Goal: Task Accomplishment & Management: Manage account settings

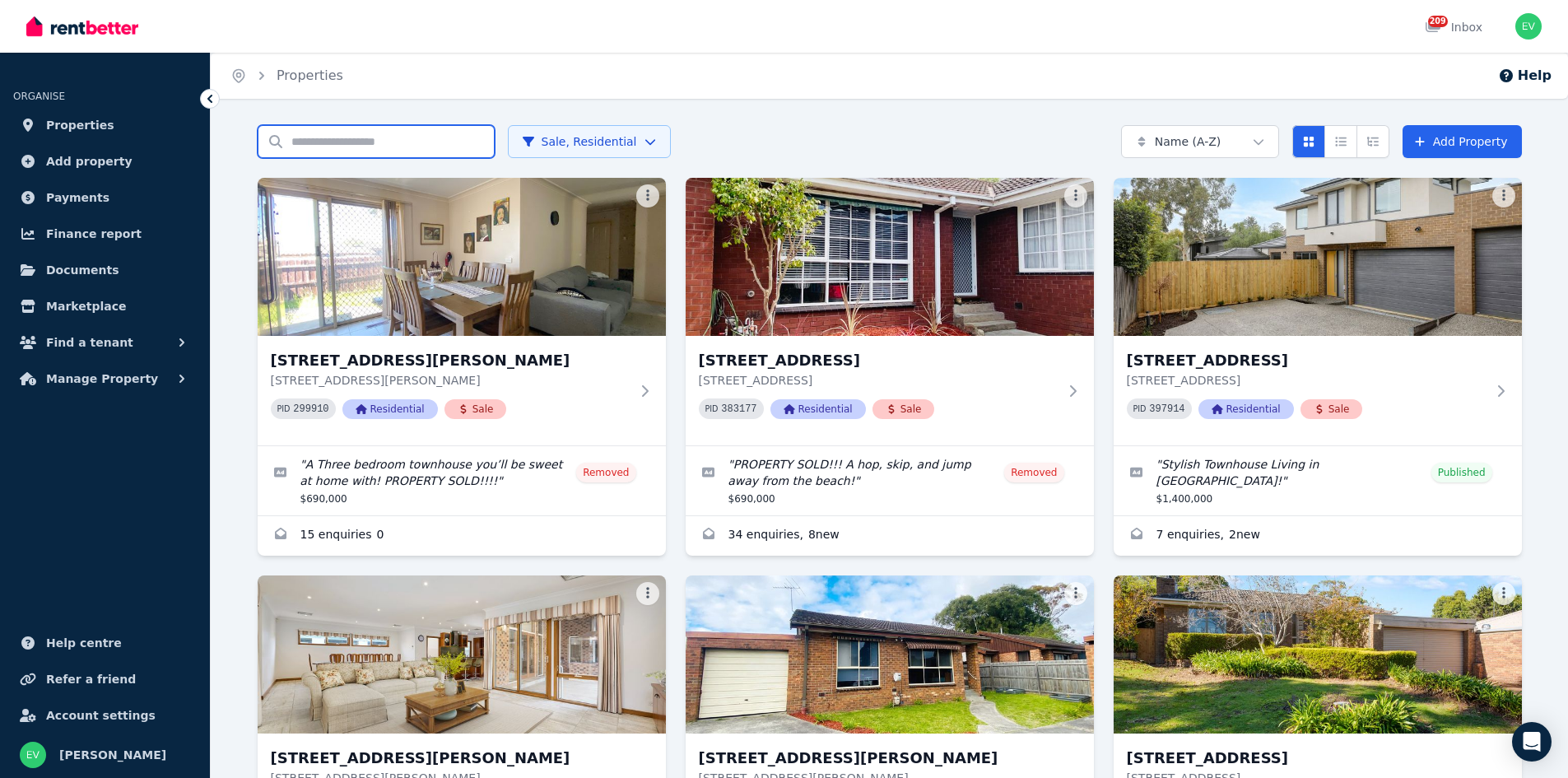
click at [345, 145] on input "Search properties" at bounding box center [376, 141] width 237 height 33
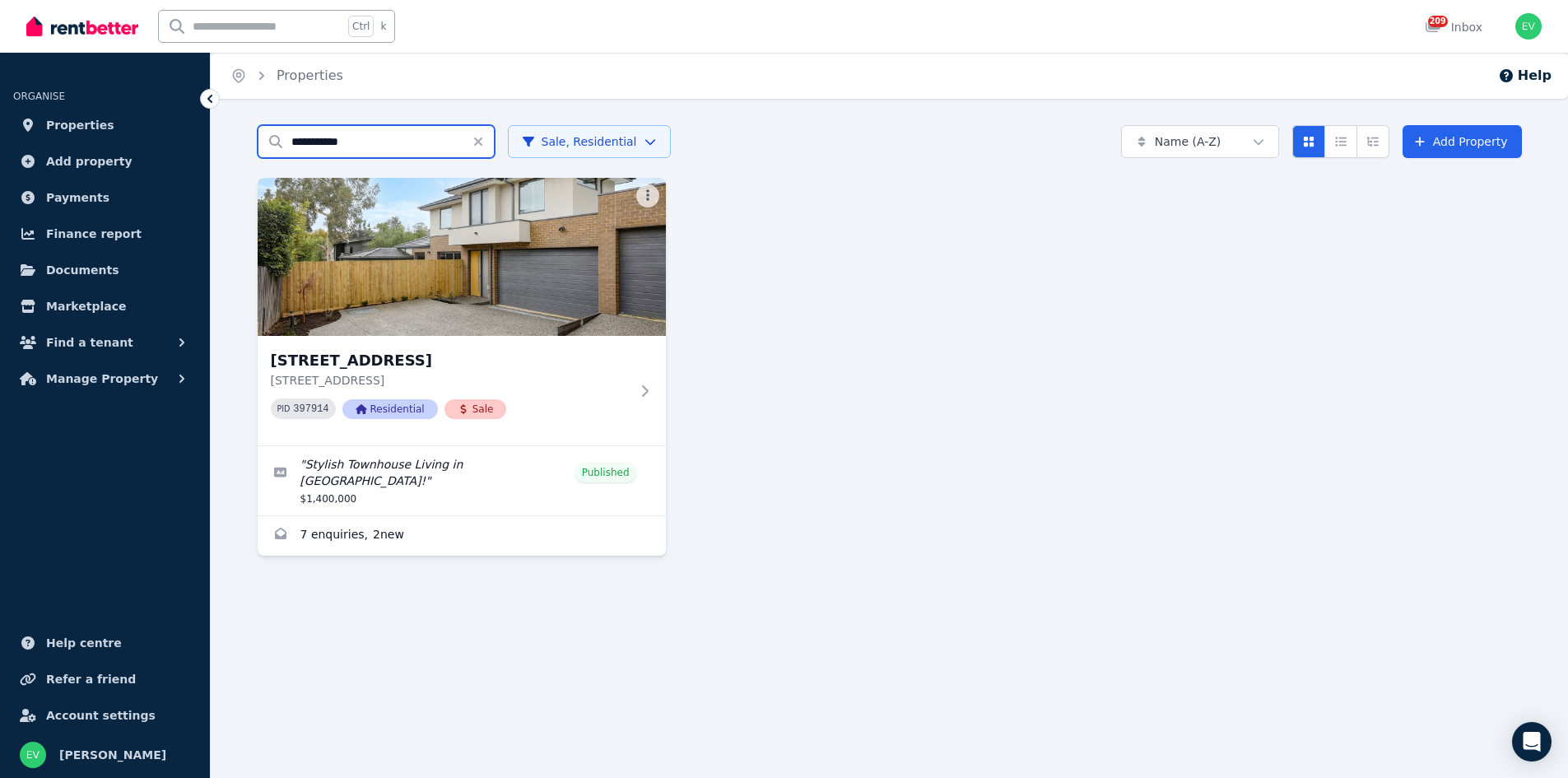
type input "**********"
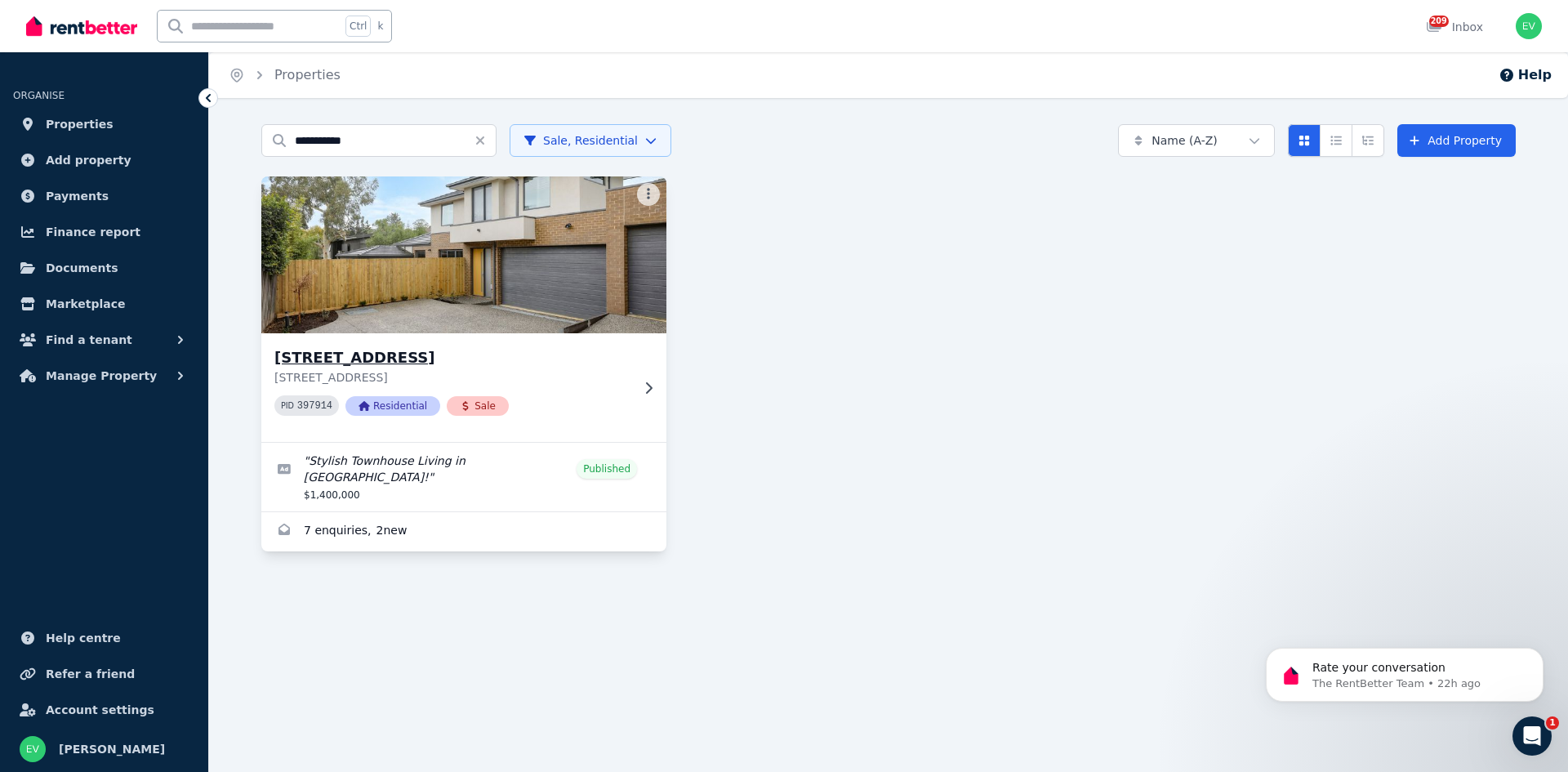
click at [385, 294] on img at bounding box center [464, 254] width 425 height 165
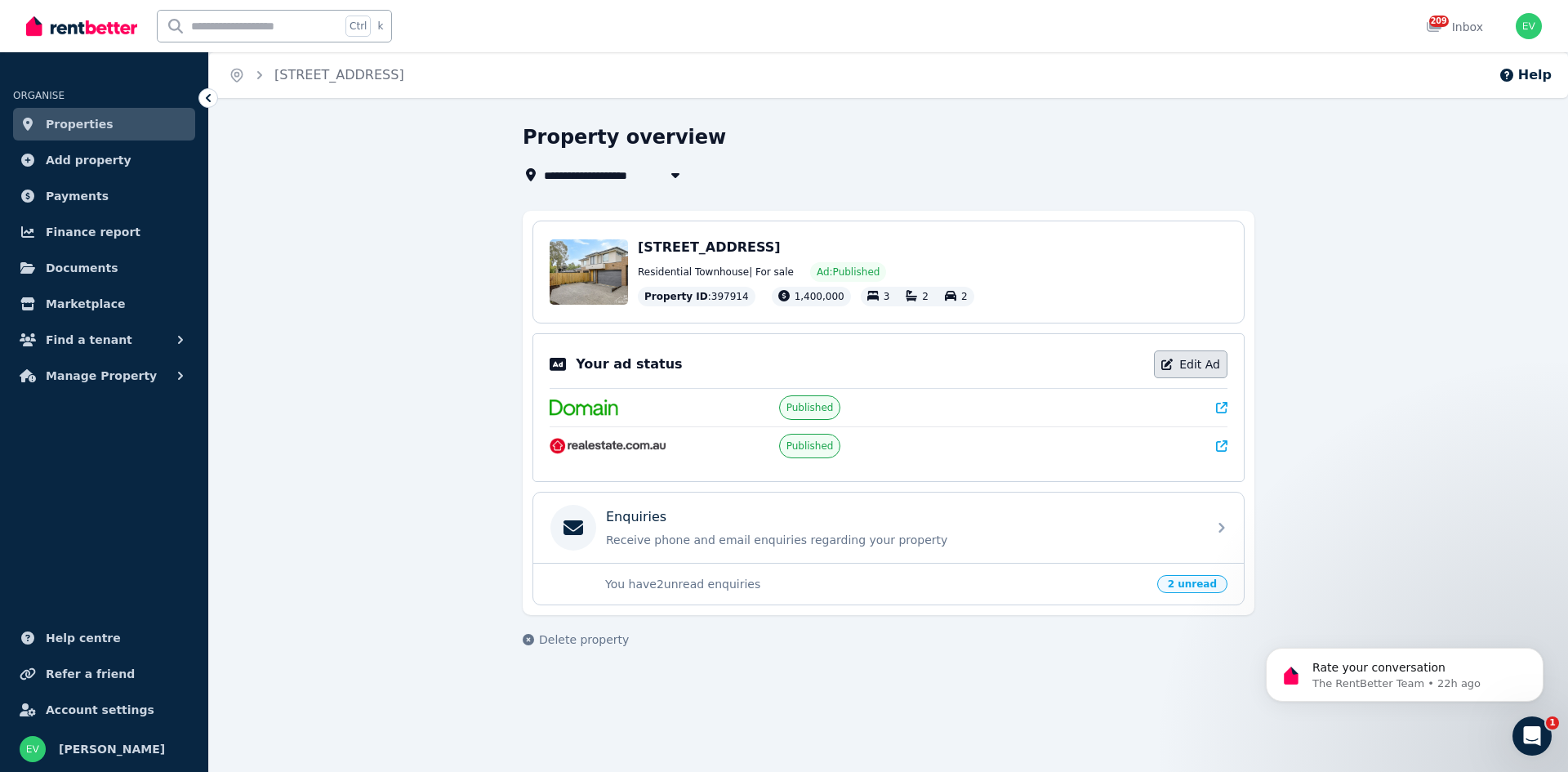
click at [1200, 365] on link "Edit Ad" at bounding box center [1191, 364] width 73 height 28
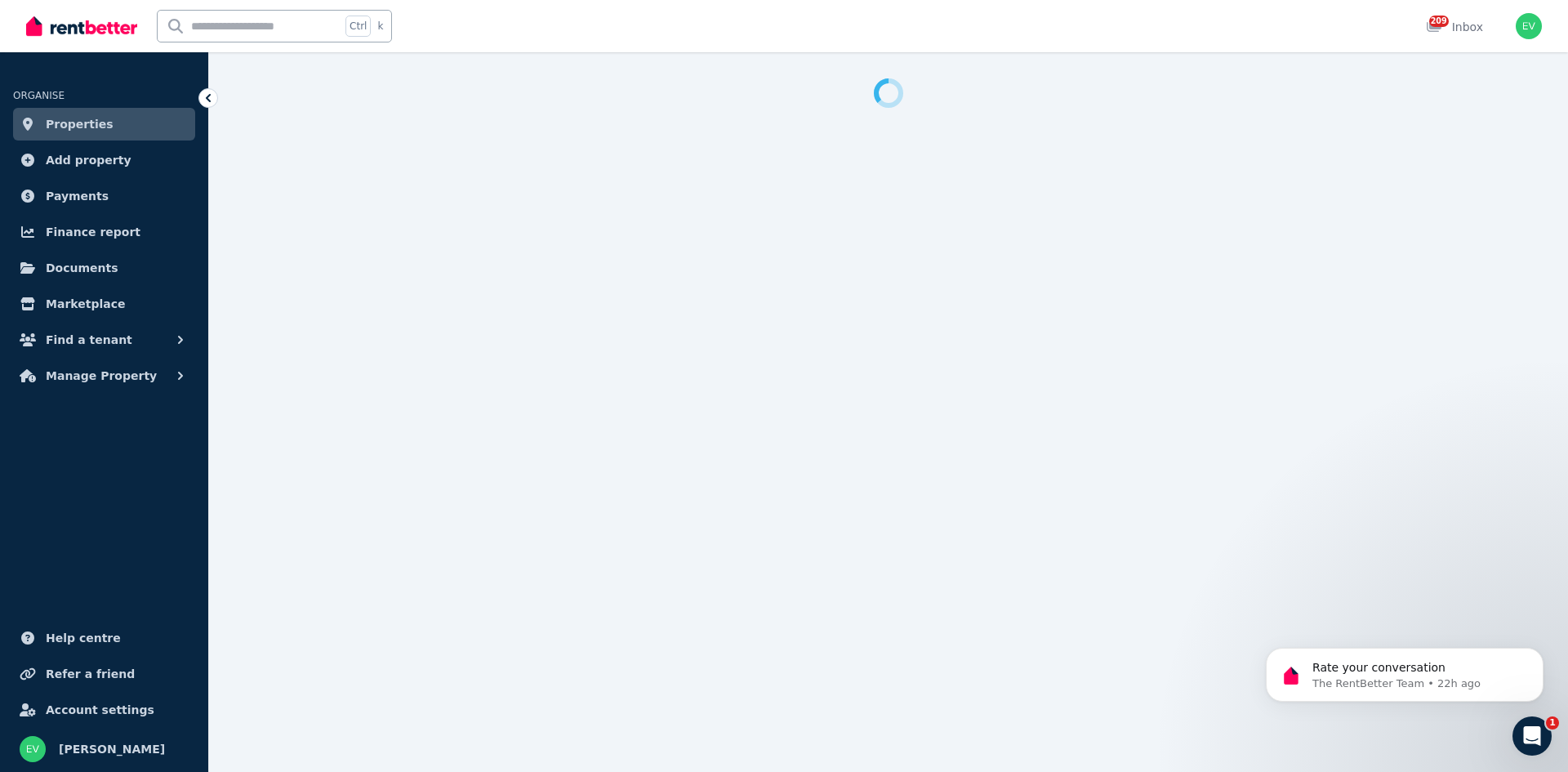
select select "**********"
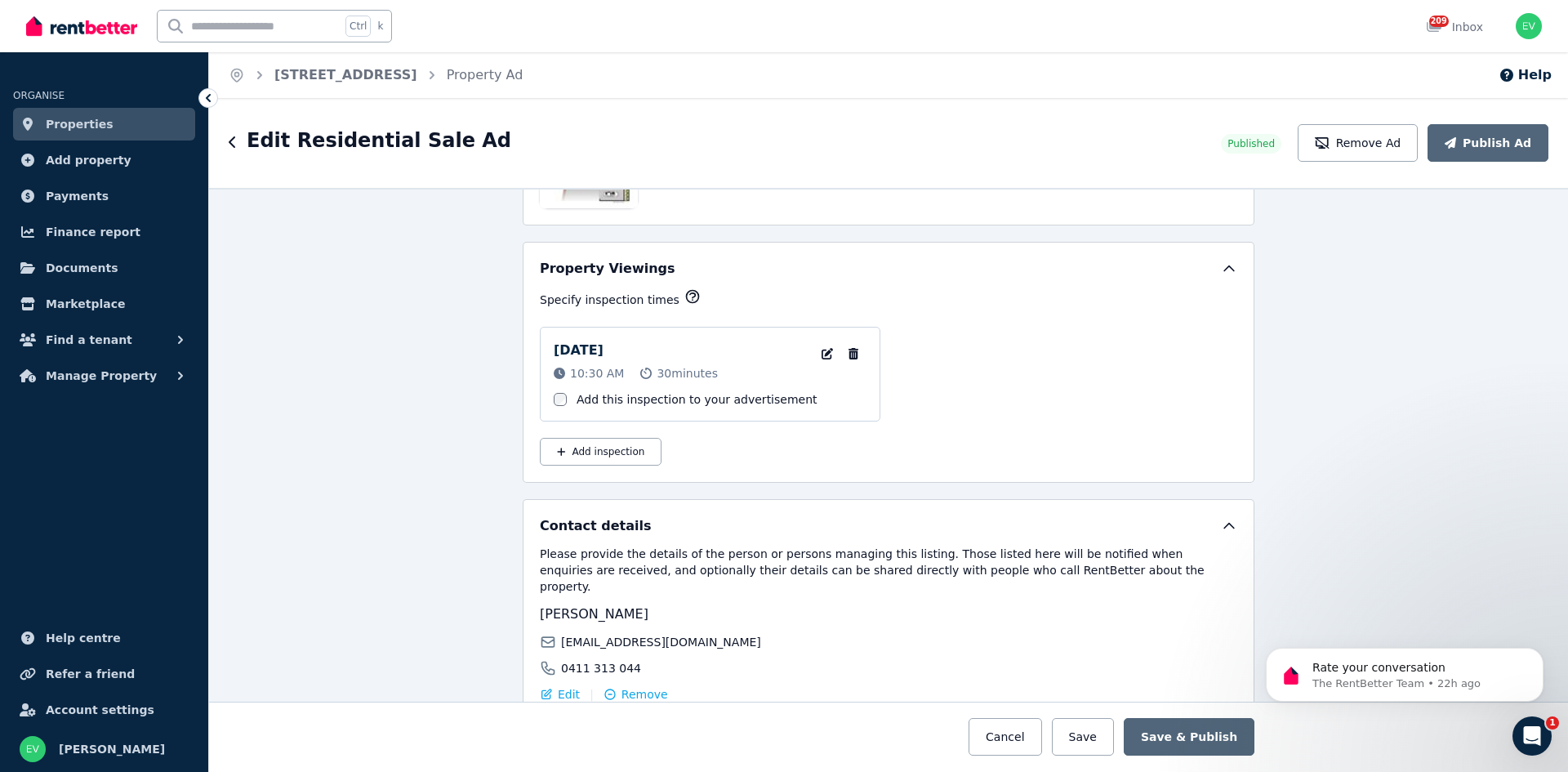
scroll to position [2442, 0]
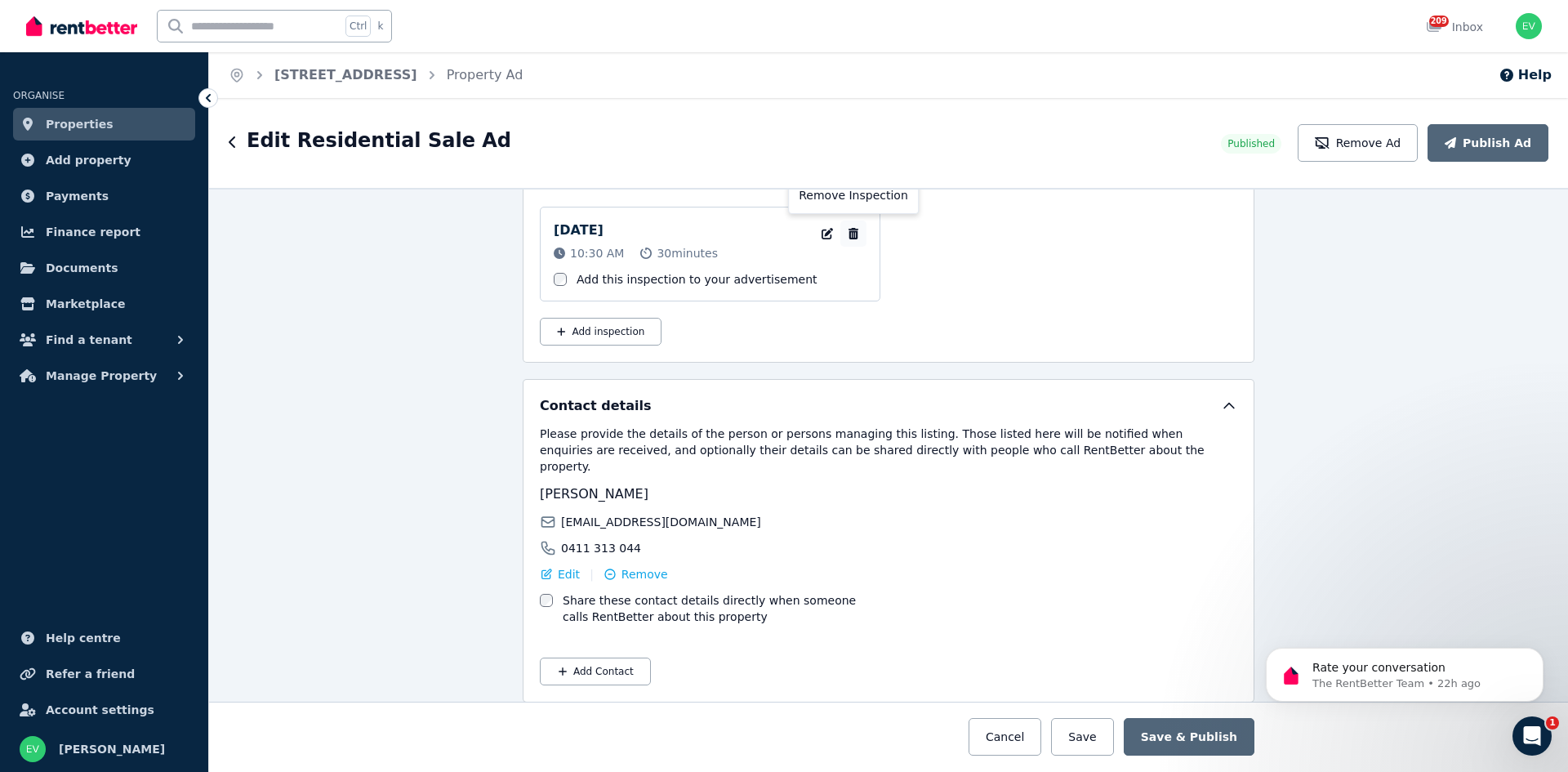
click at [848, 232] on icon "button" at bounding box center [853, 233] width 9 height 11
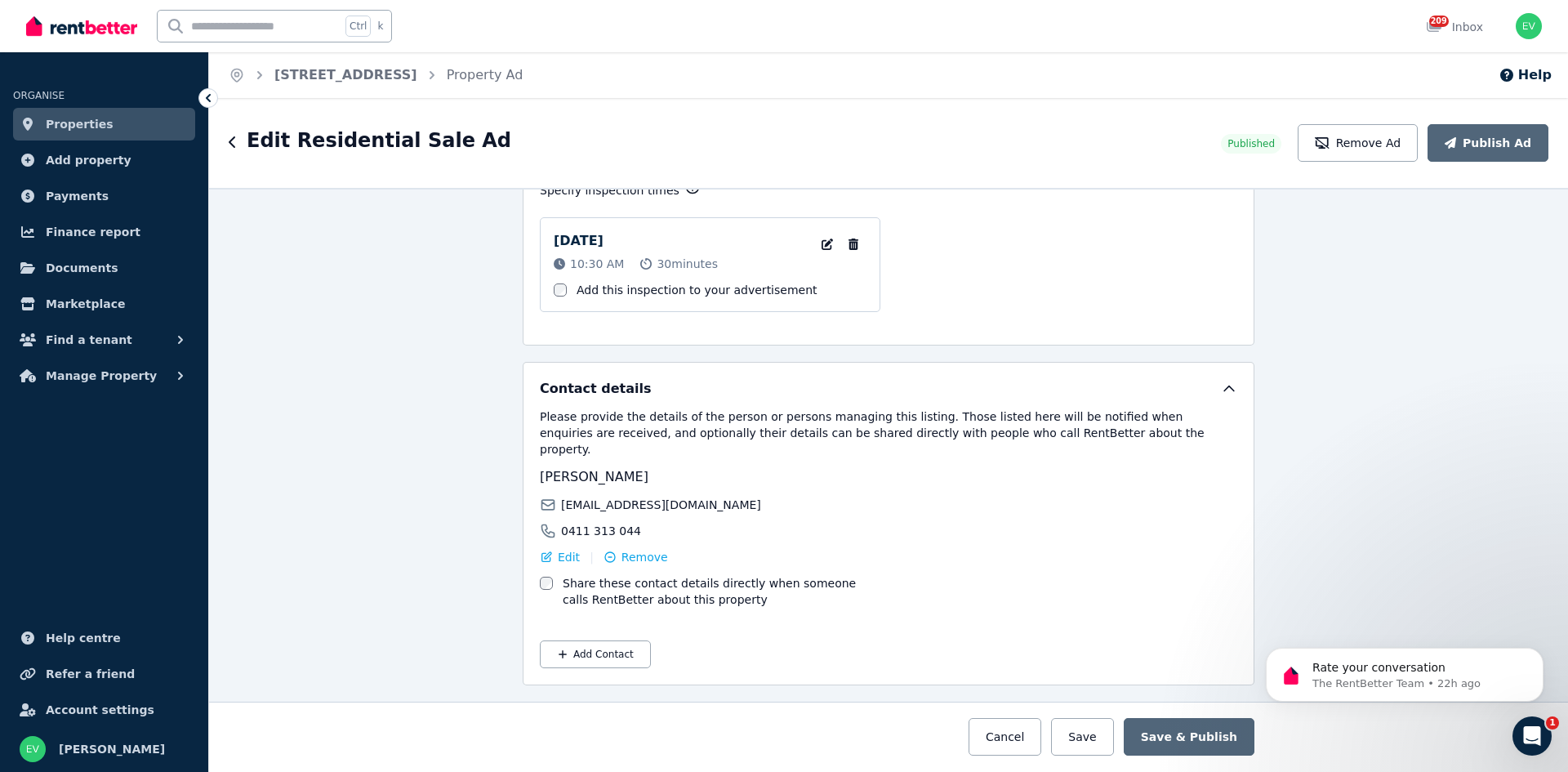
scroll to position [2414, 0]
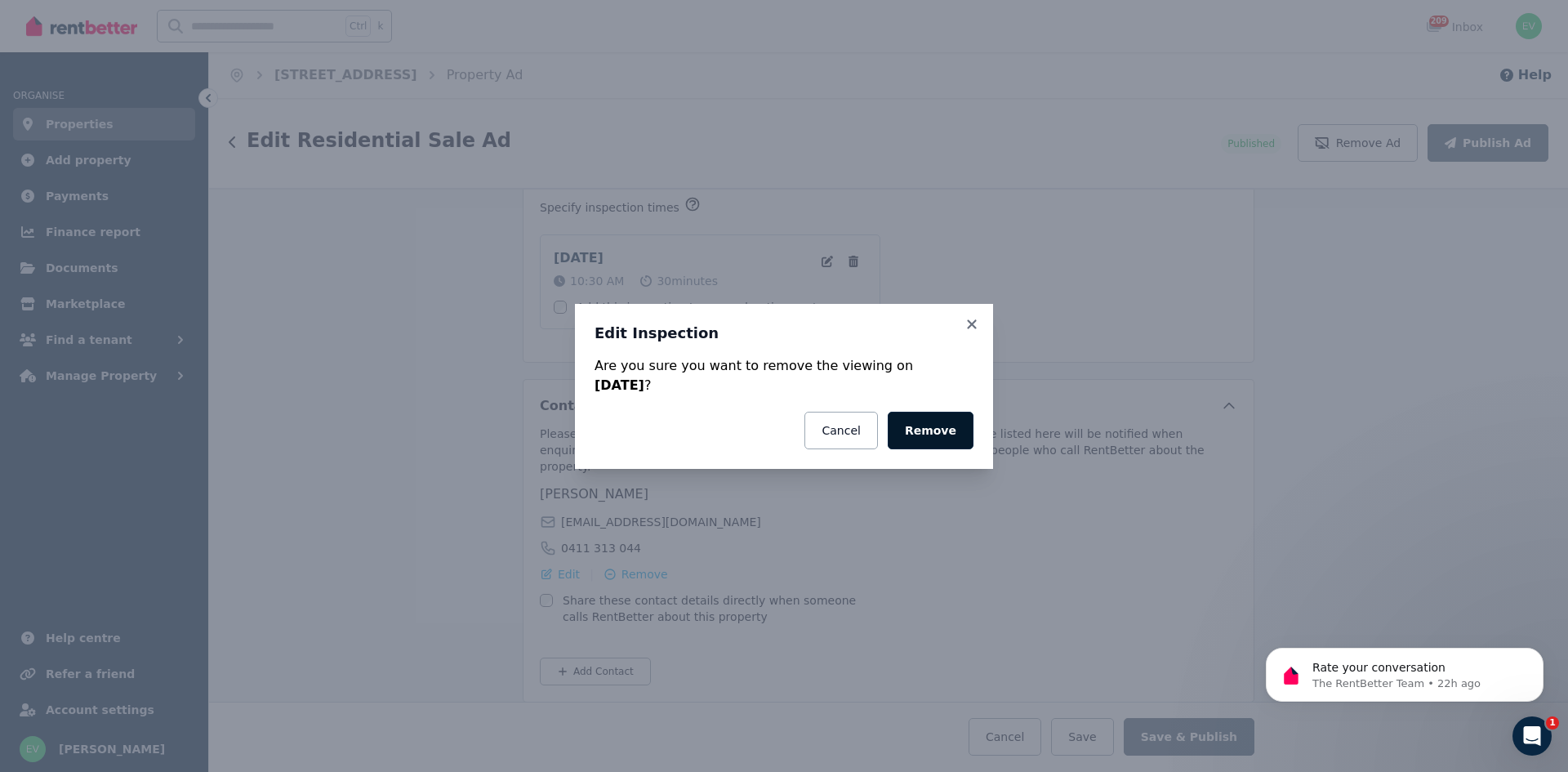
click at [936, 424] on button "Remove" at bounding box center [930, 430] width 85 height 38
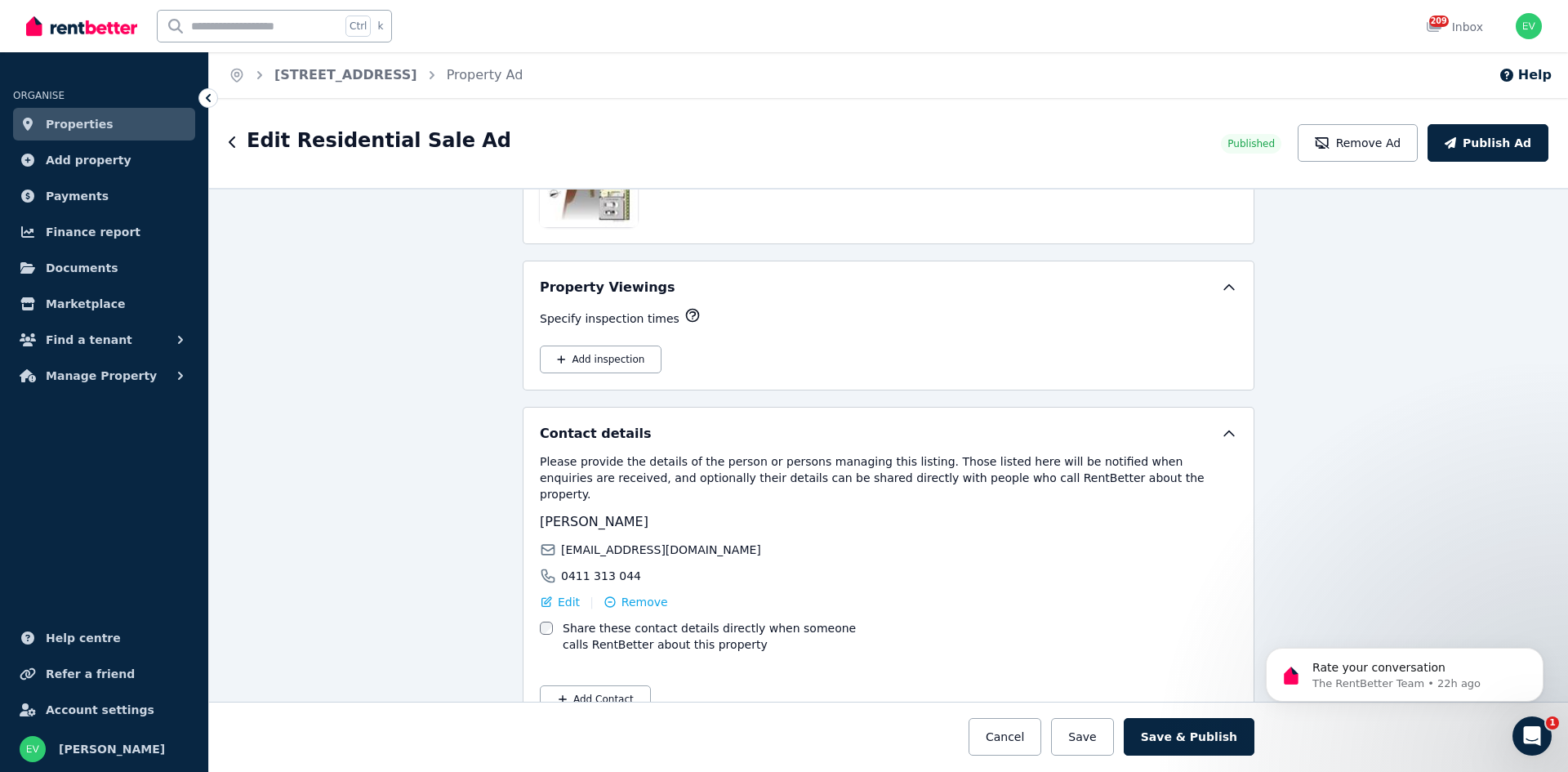
scroll to position [2331, 0]
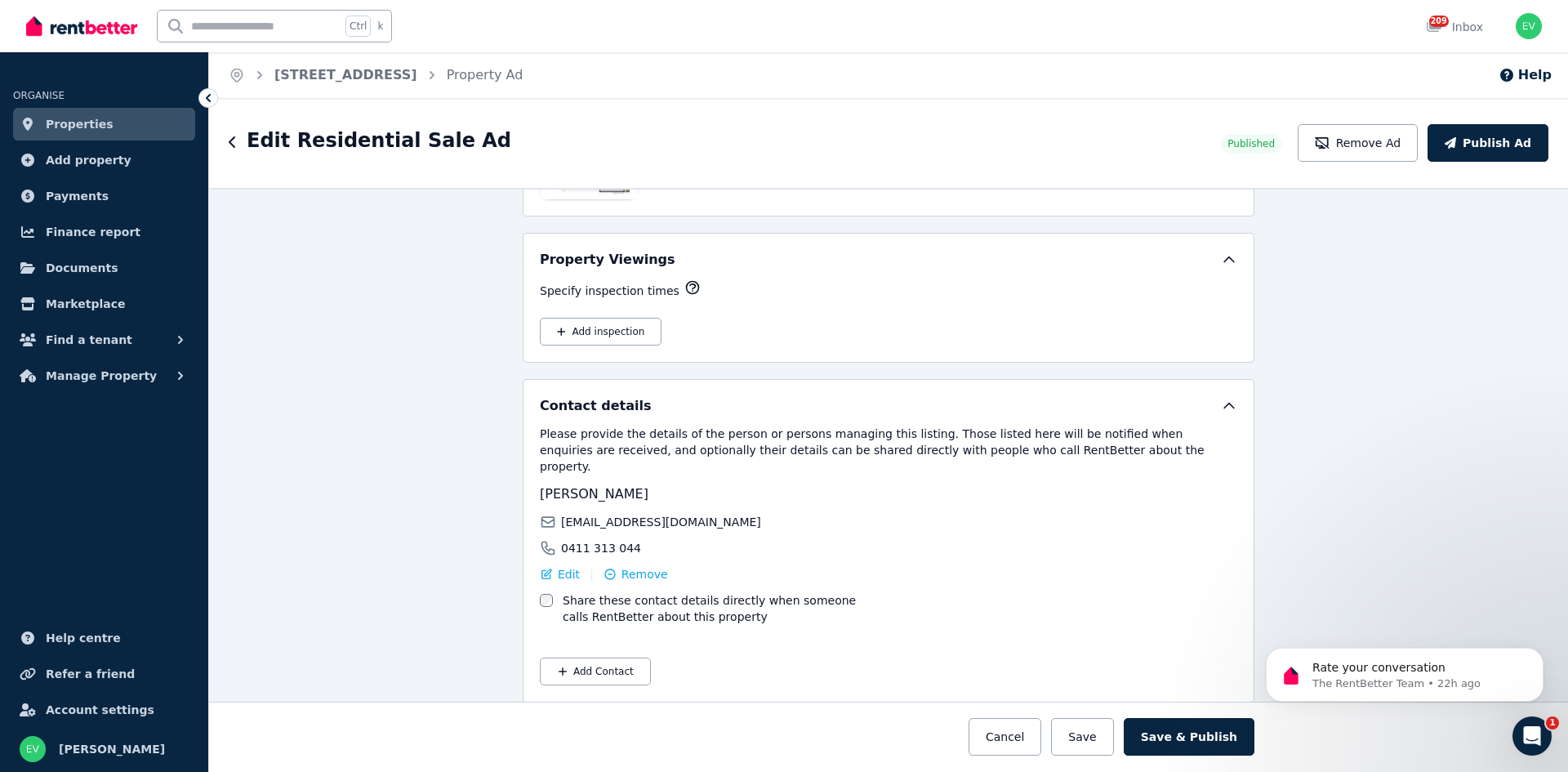
click at [1175, 734] on button "Save & Publish" at bounding box center [1189, 737] width 131 height 38
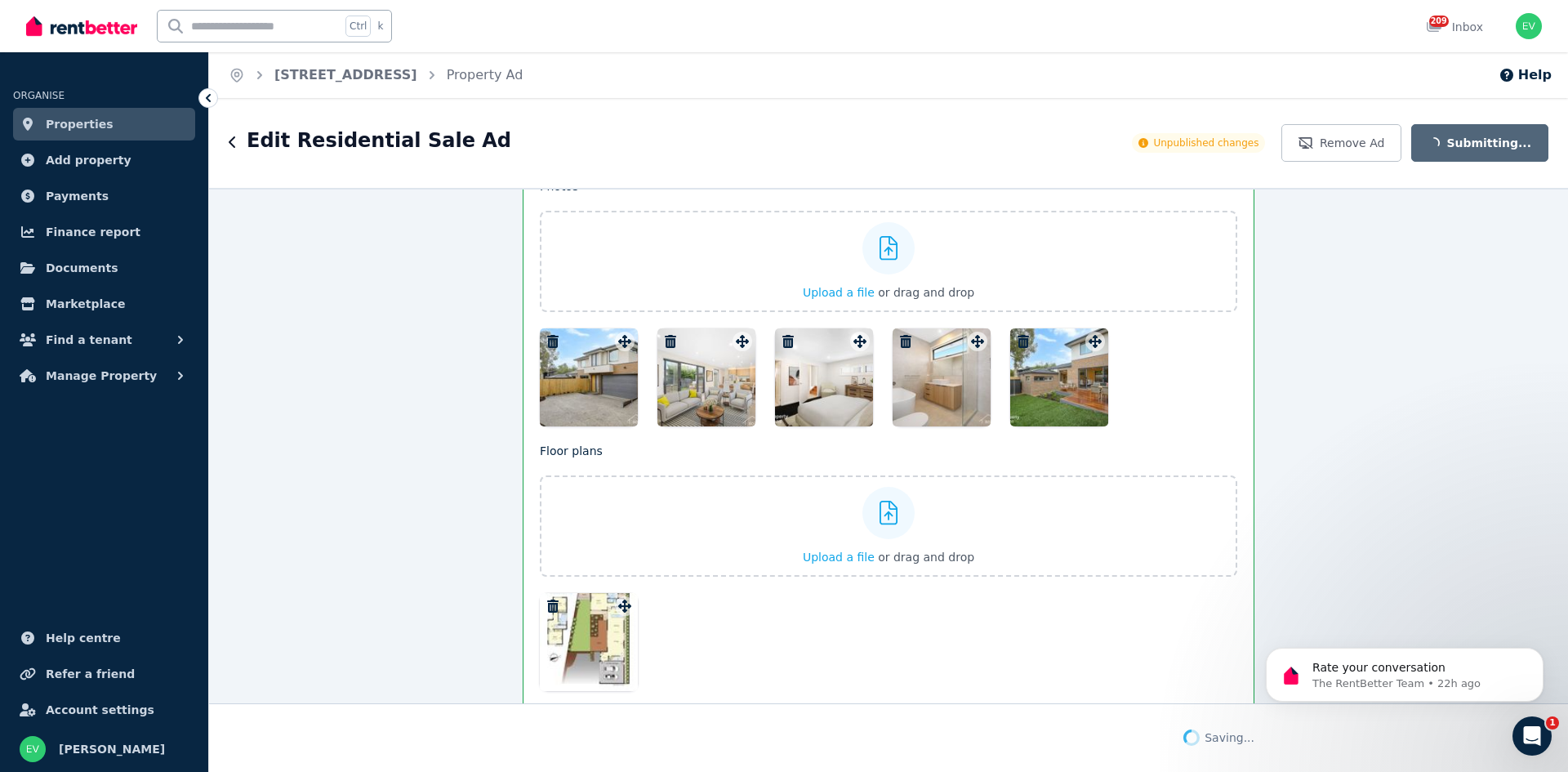
scroll to position [1430, 0]
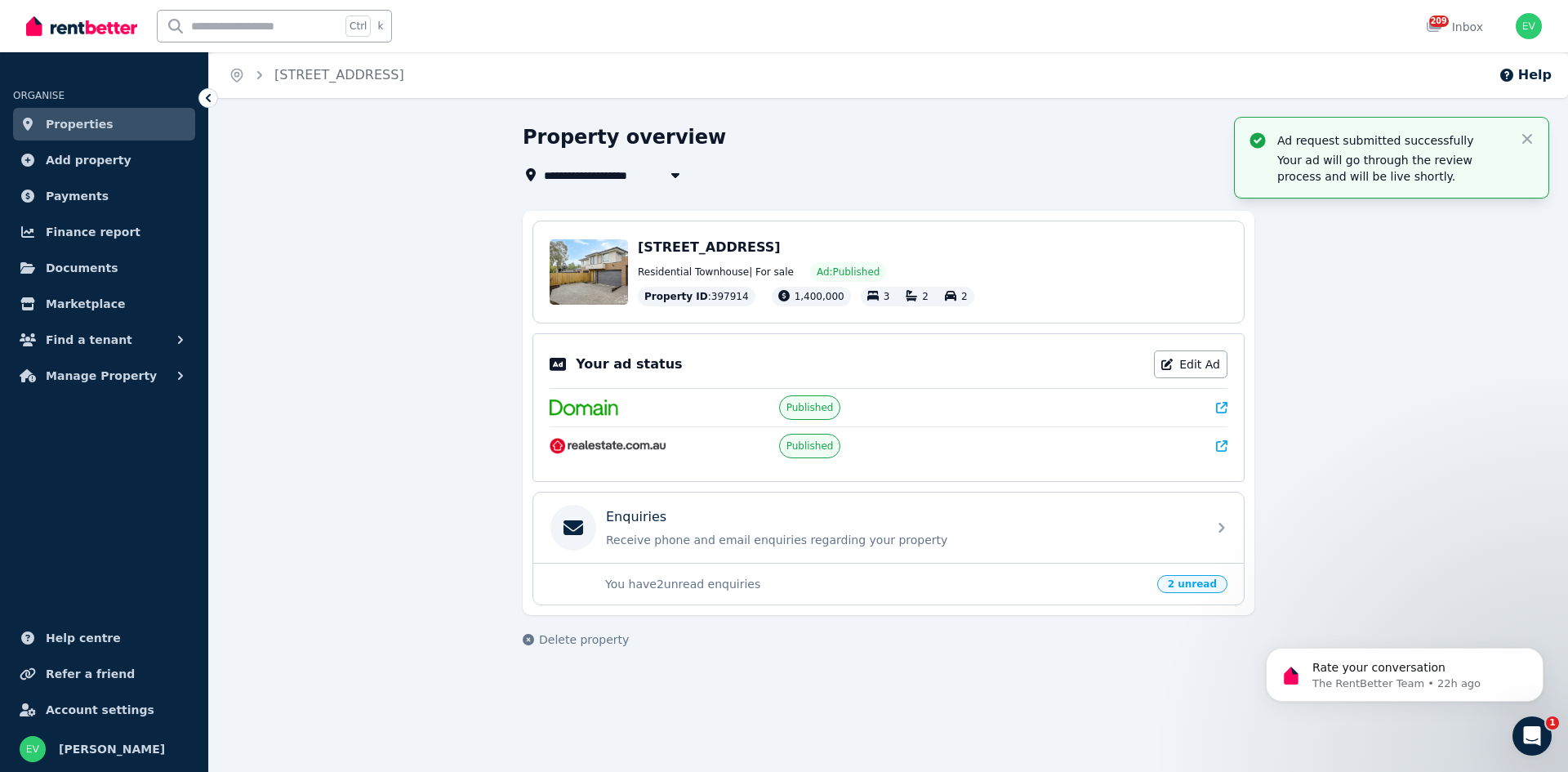
click at [1221, 447] on icon at bounding box center [1221, 446] width 11 height 11
click at [56, 132] on span "Properties" at bounding box center [79, 124] width 67 height 20
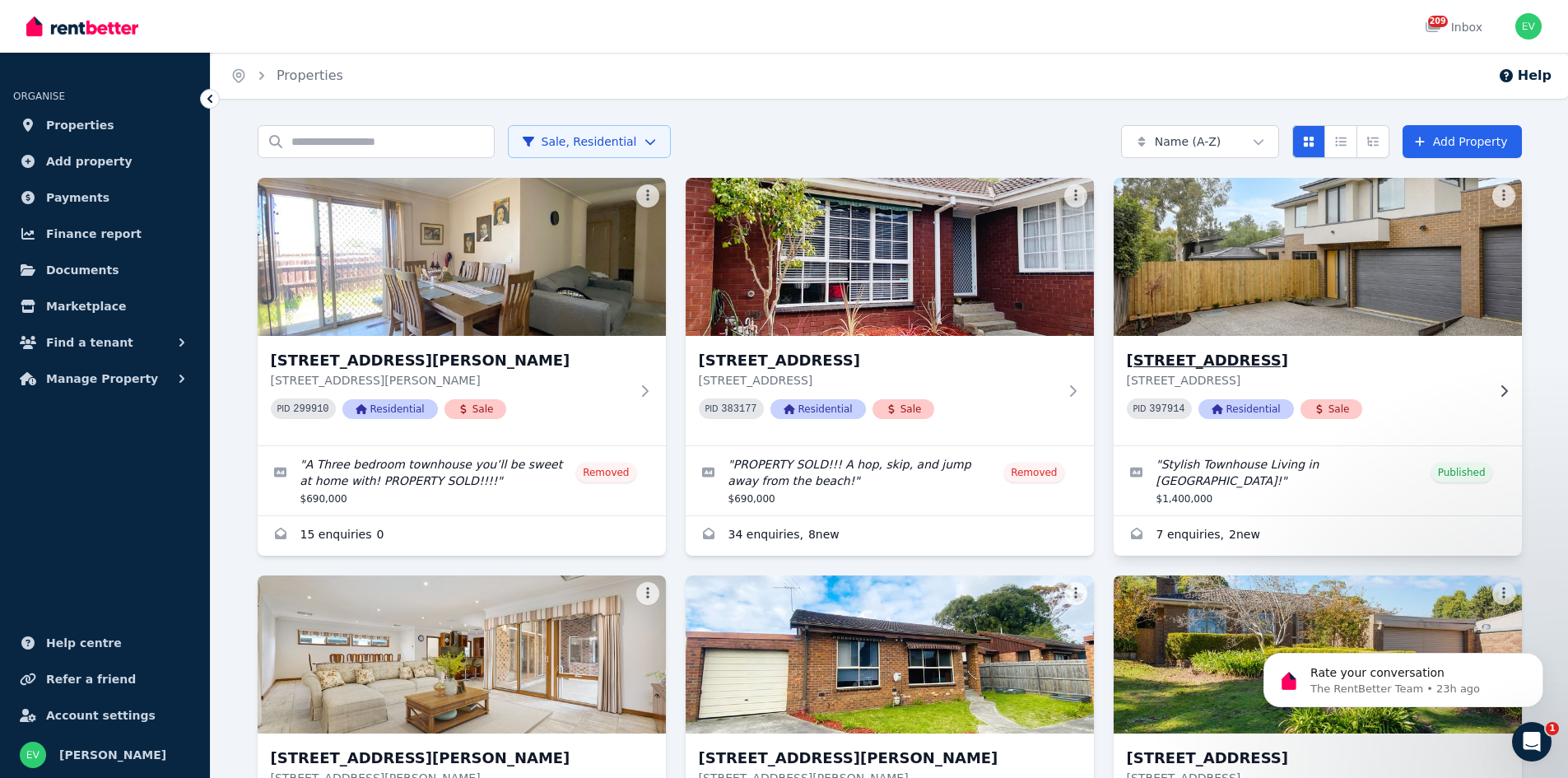
click at [1260, 298] on img at bounding box center [1317, 256] width 428 height 166
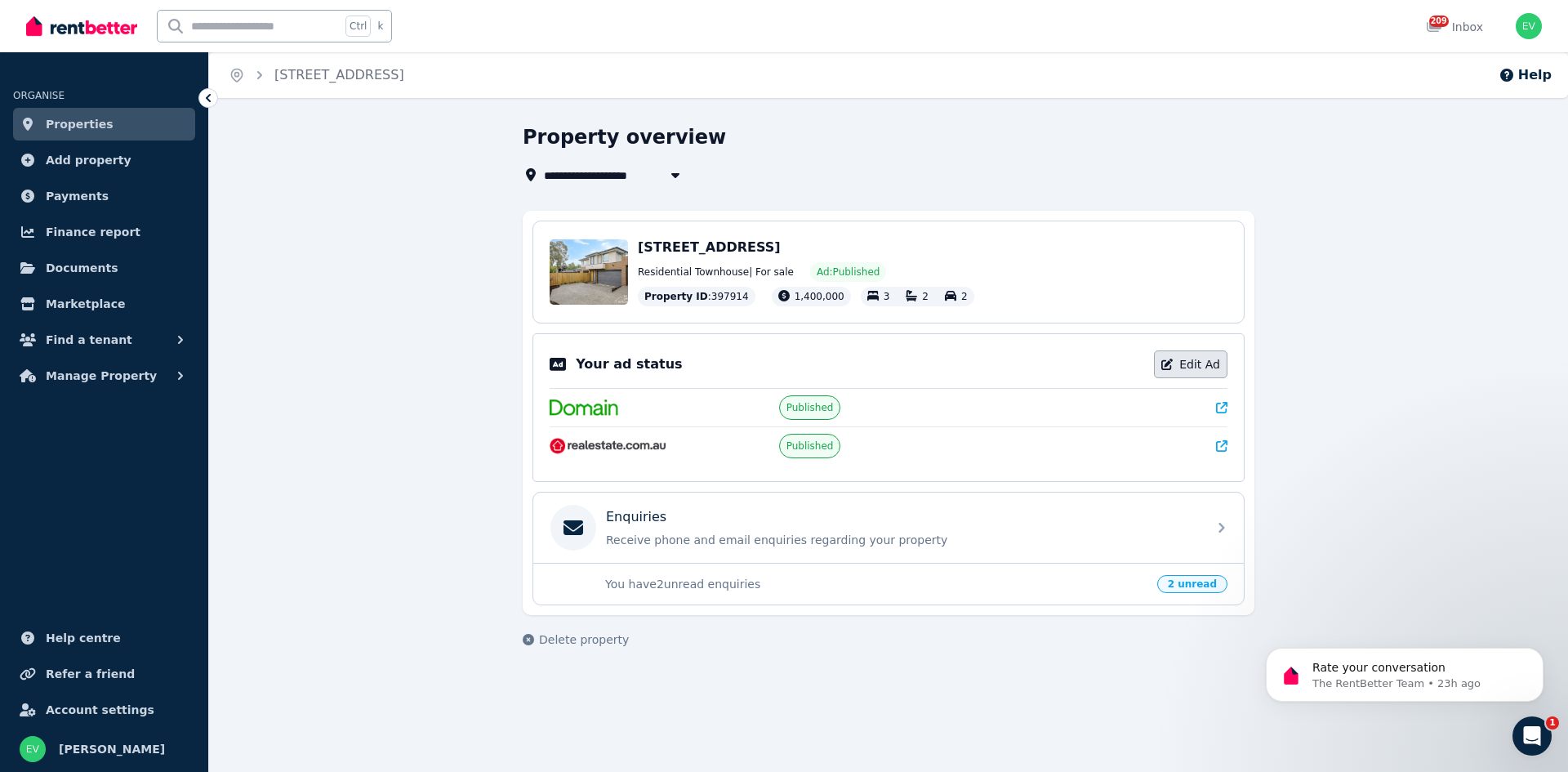
click at [1184, 369] on link "Edit Ad" at bounding box center [1191, 364] width 73 height 28
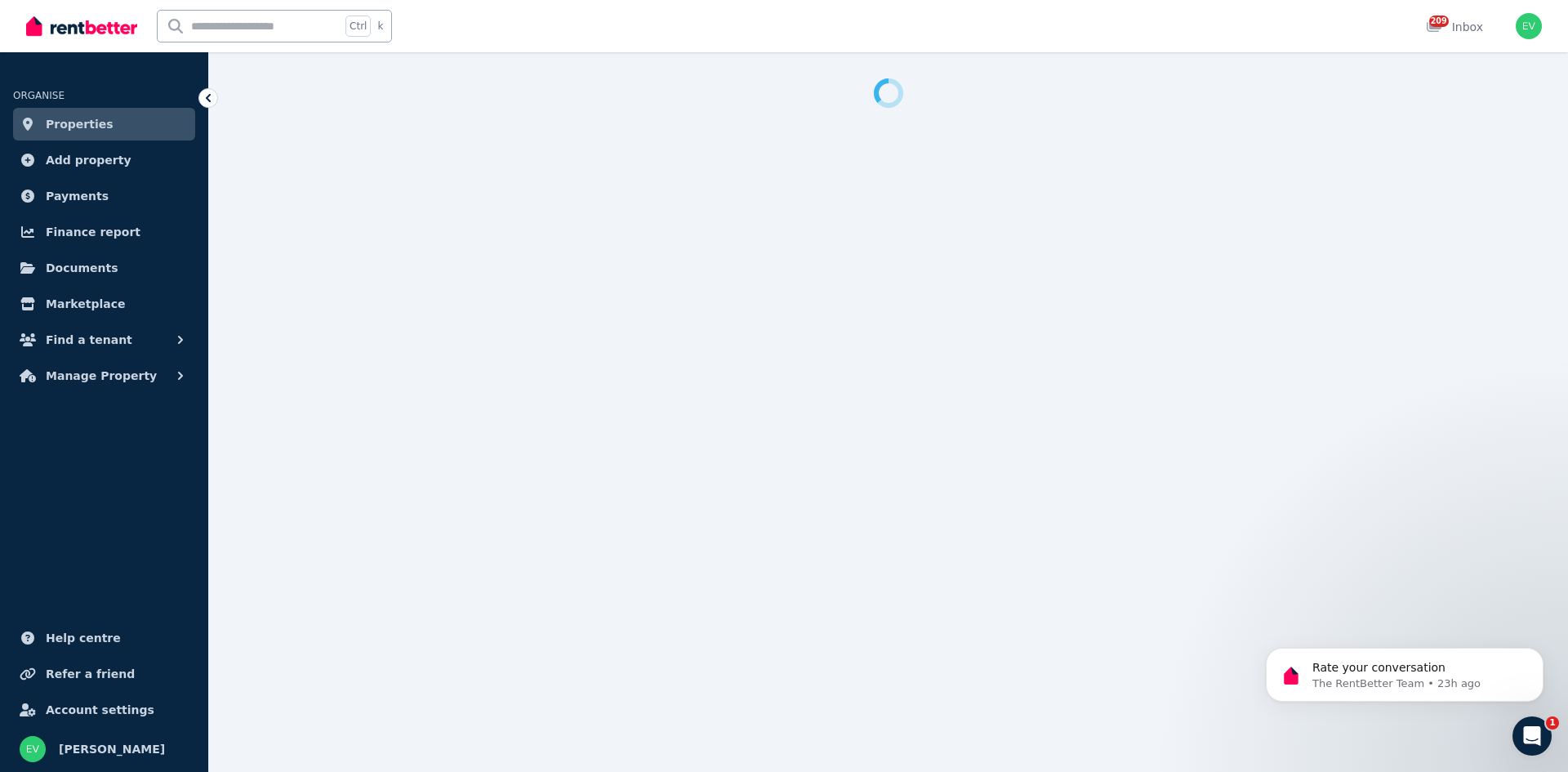
select select "**********"
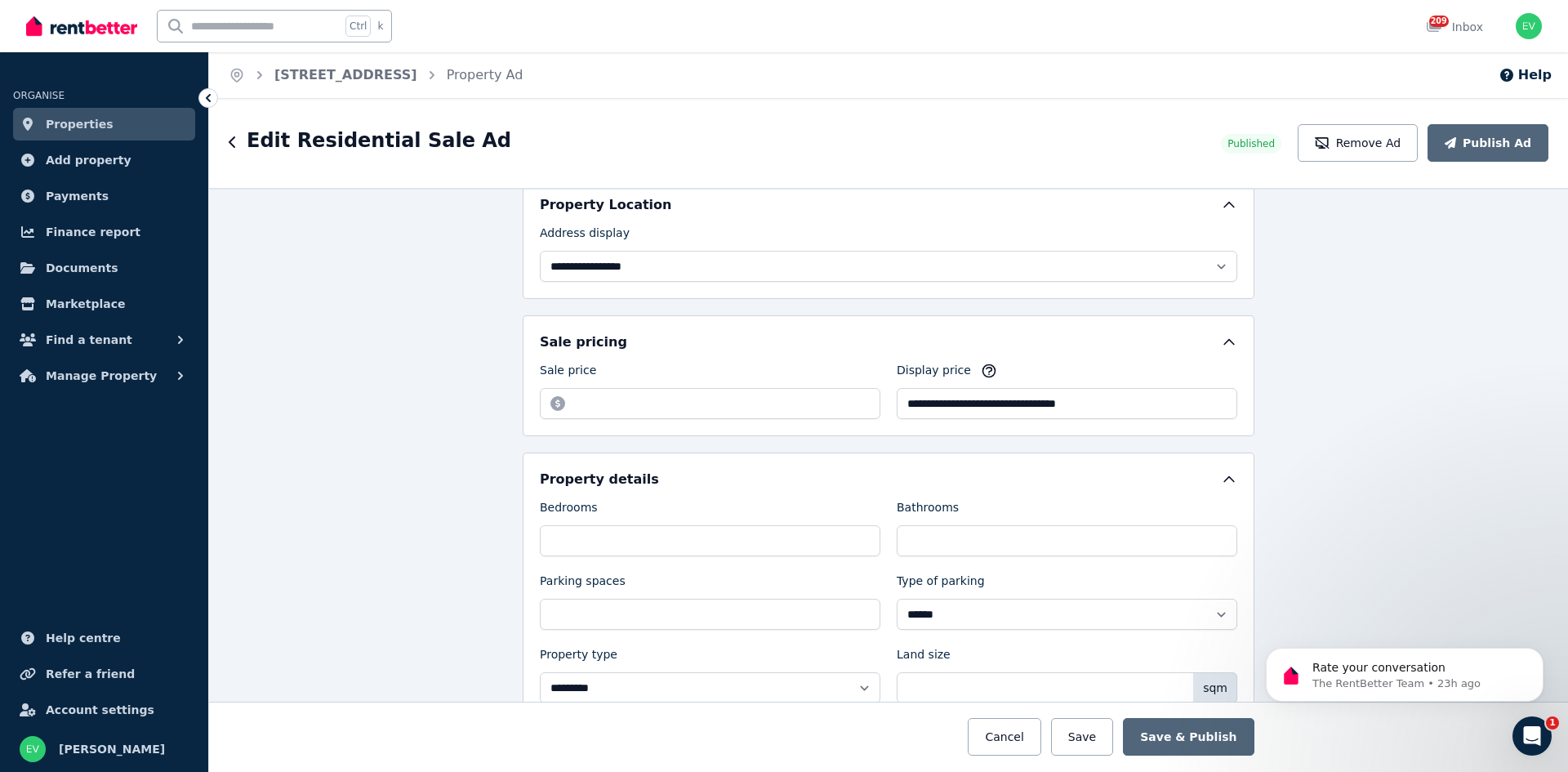
scroll to position [327, 0]
click at [901, 402] on input "**********" at bounding box center [1067, 402] width 341 height 31
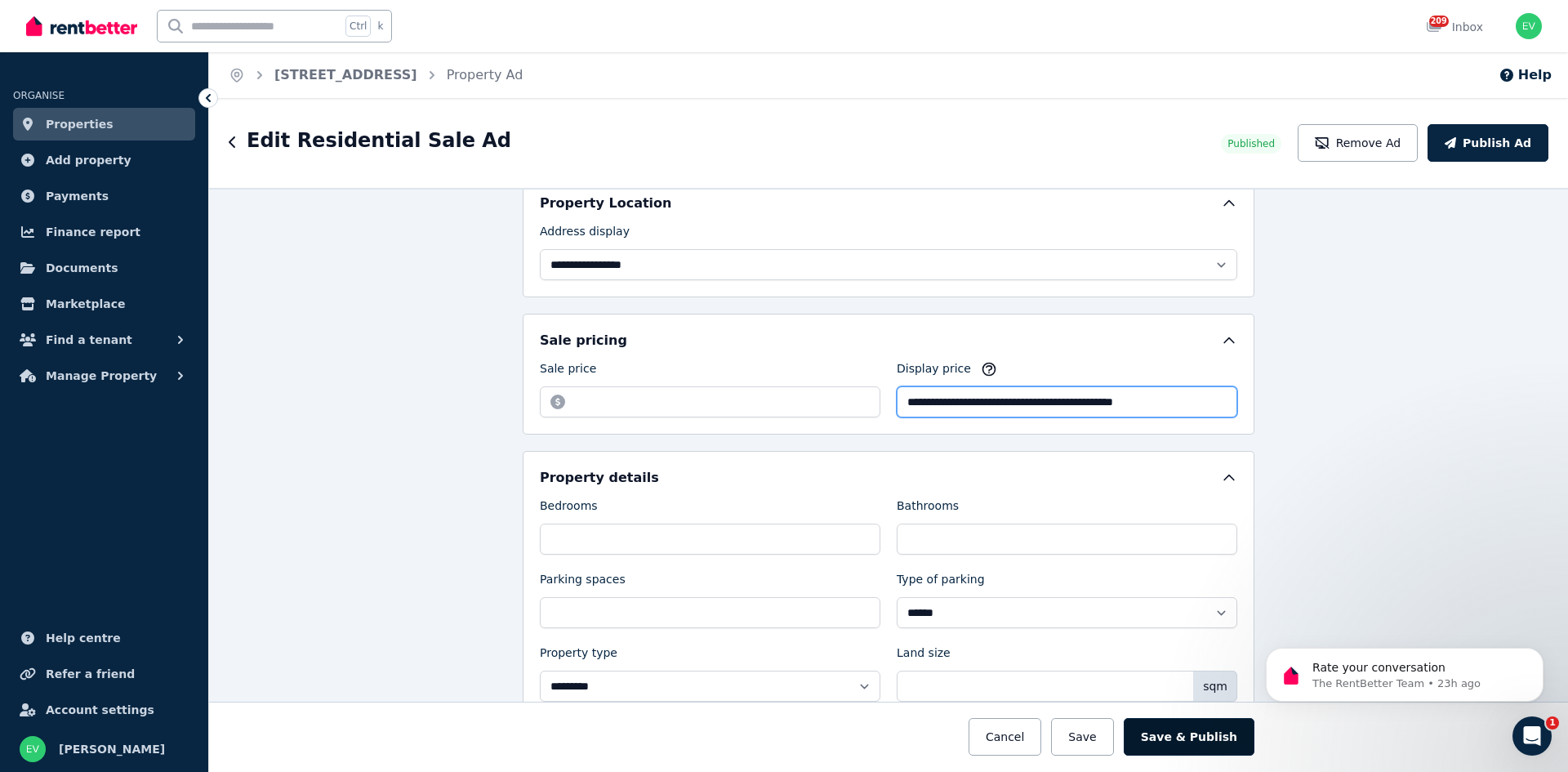
type input "**********"
click at [1192, 732] on button "Save & Publish" at bounding box center [1189, 737] width 131 height 38
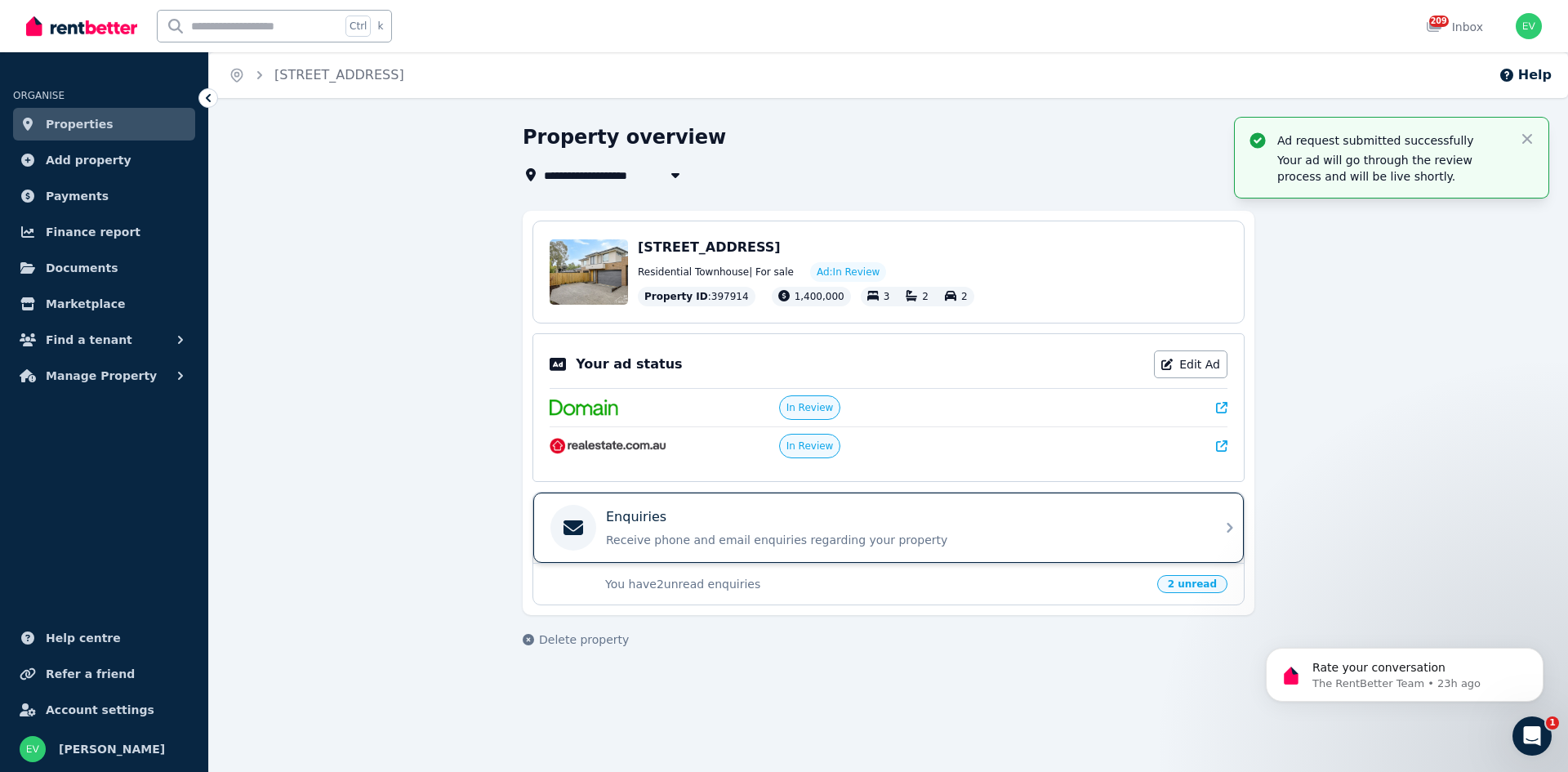
click at [1166, 523] on div "Enquiries" at bounding box center [901, 517] width 592 height 20
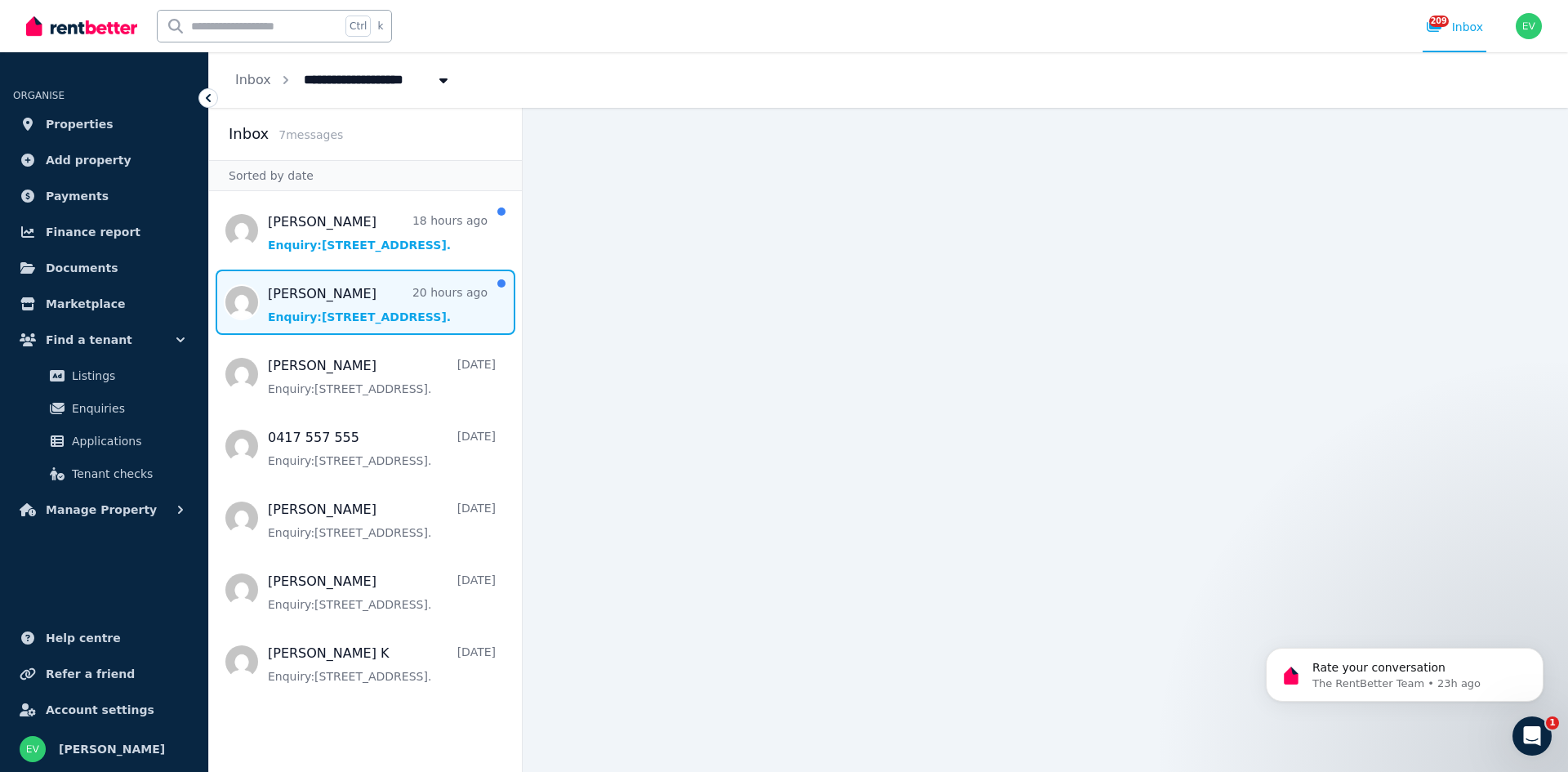
click at [366, 307] on span "Message list" at bounding box center [365, 302] width 312 height 66
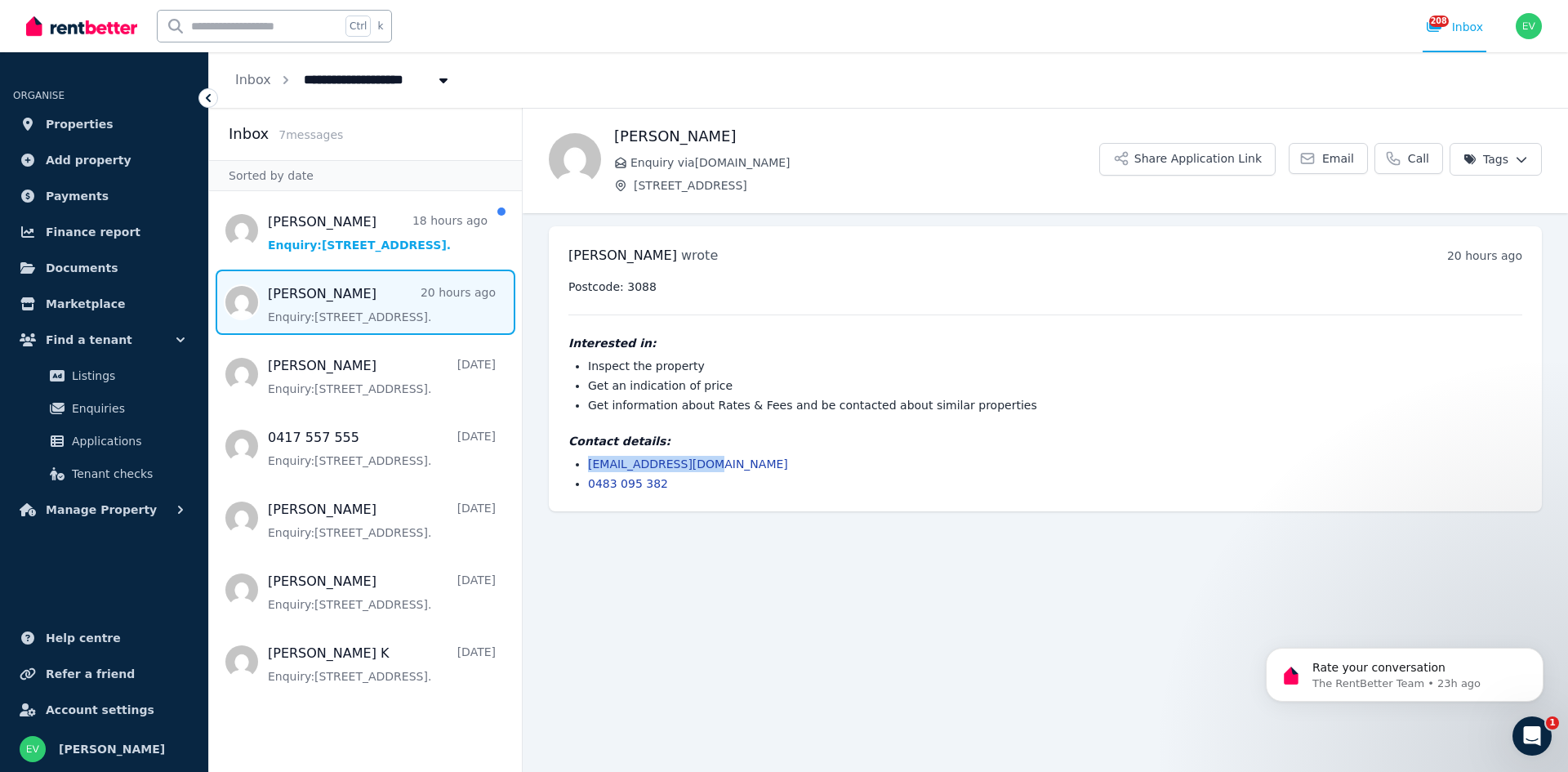
drag, startPoint x: 721, startPoint y: 463, endPoint x: 590, endPoint y: 466, distance: 131.0
click at [590, 466] on li "[EMAIL_ADDRESS][DOMAIN_NAME]" at bounding box center [1055, 464] width 935 height 16
copy link "[EMAIL_ADDRESS][DOMAIN_NAME]"
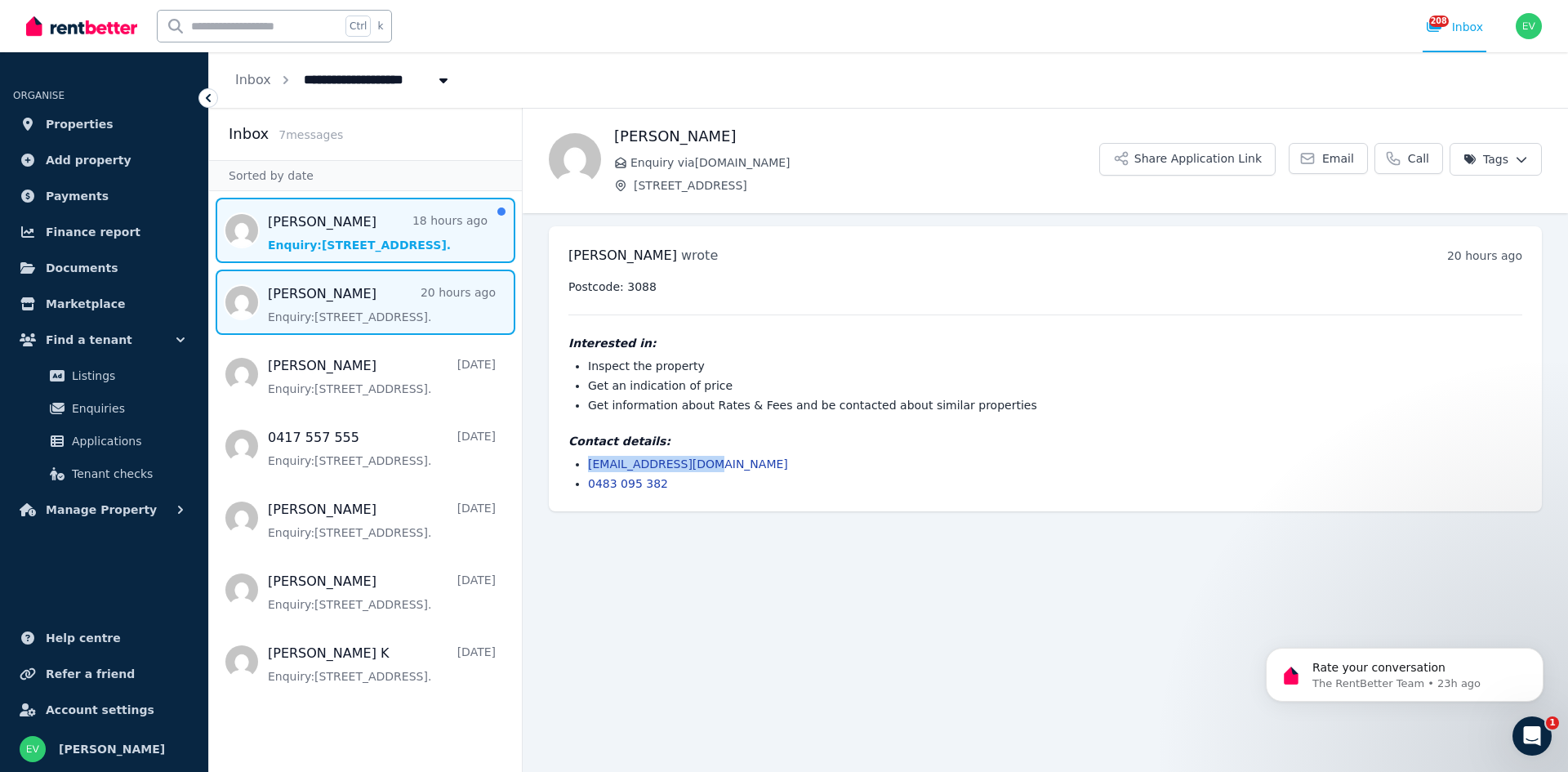
click at [331, 244] on span "Message list" at bounding box center [365, 231] width 312 height 66
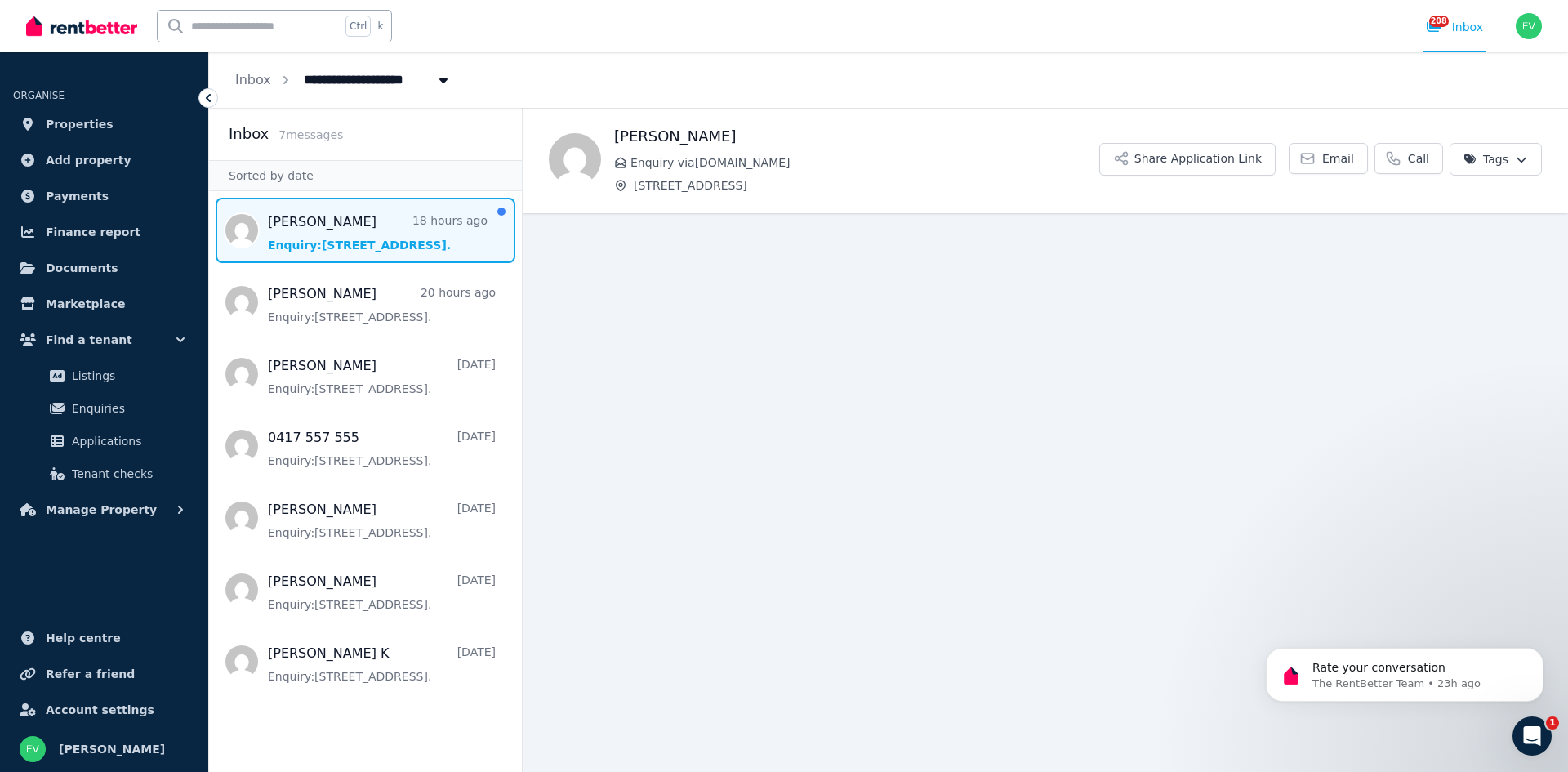
click at [331, 243] on span "Message list" at bounding box center [365, 231] width 312 height 66
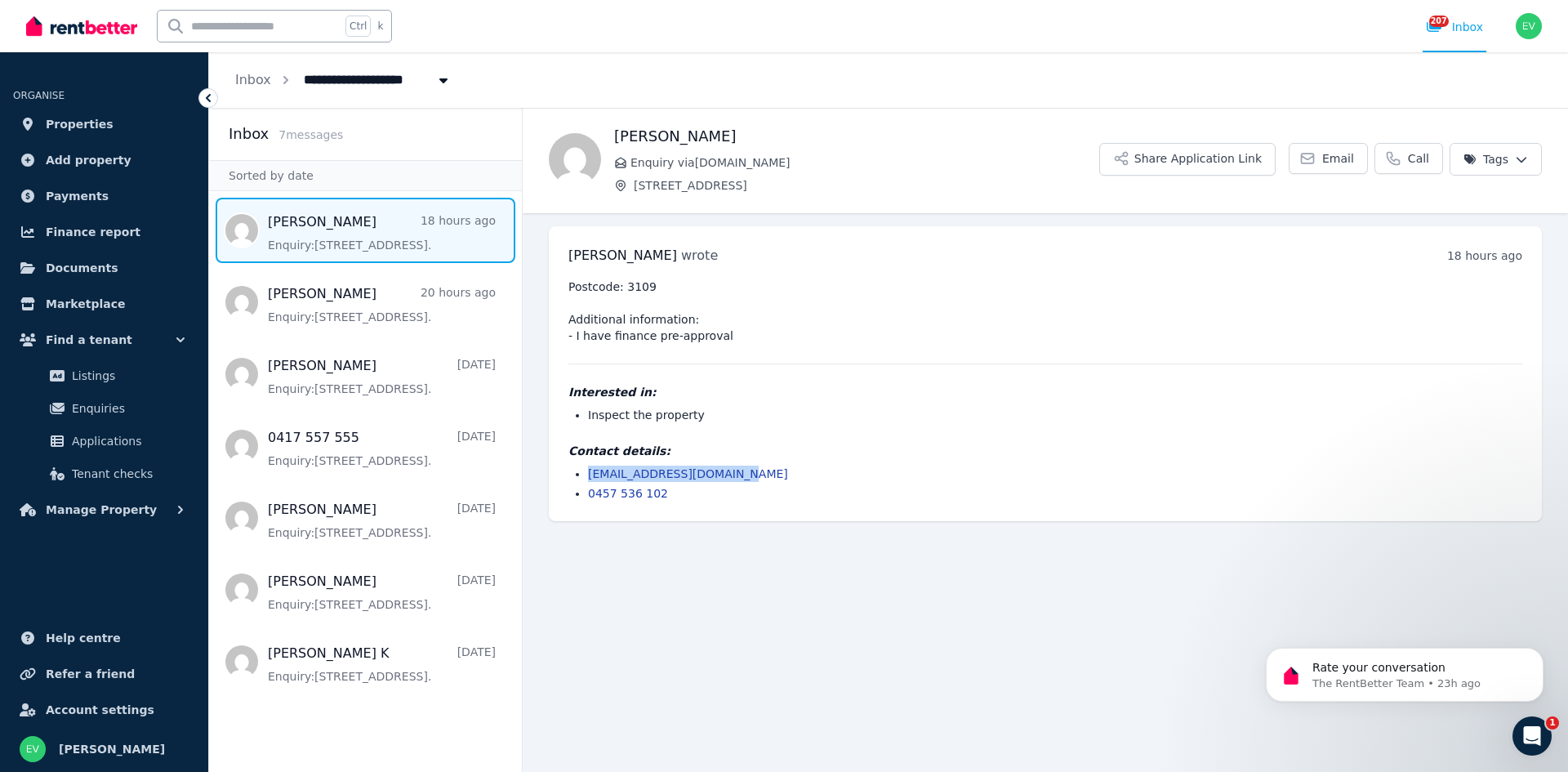
drag, startPoint x: 741, startPoint y: 473, endPoint x: 583, endPoint y: 476, distance: 158.0
click at [583, 476] on ul "[EMAIL_ADDRESS][DOMAIN_NAME] 0457 536 102" at bounding box center [1046, 483] width 954 height 36
copy link "[EMAIL_ADDRESS][DOMAIN_NAME]"
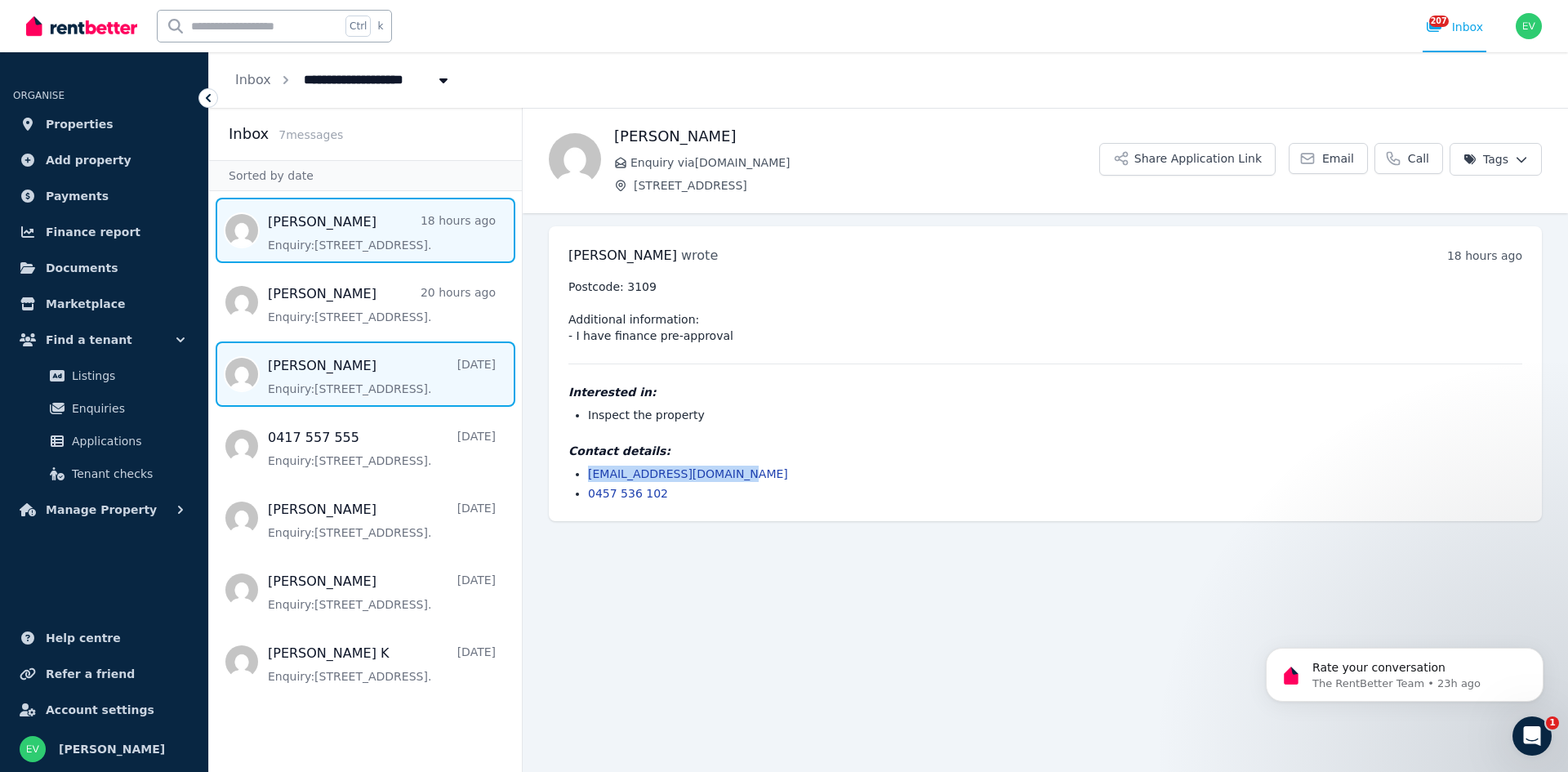
click at [351, 387] on span "Message list" at bounding box center [365, 374] width 312 height 66
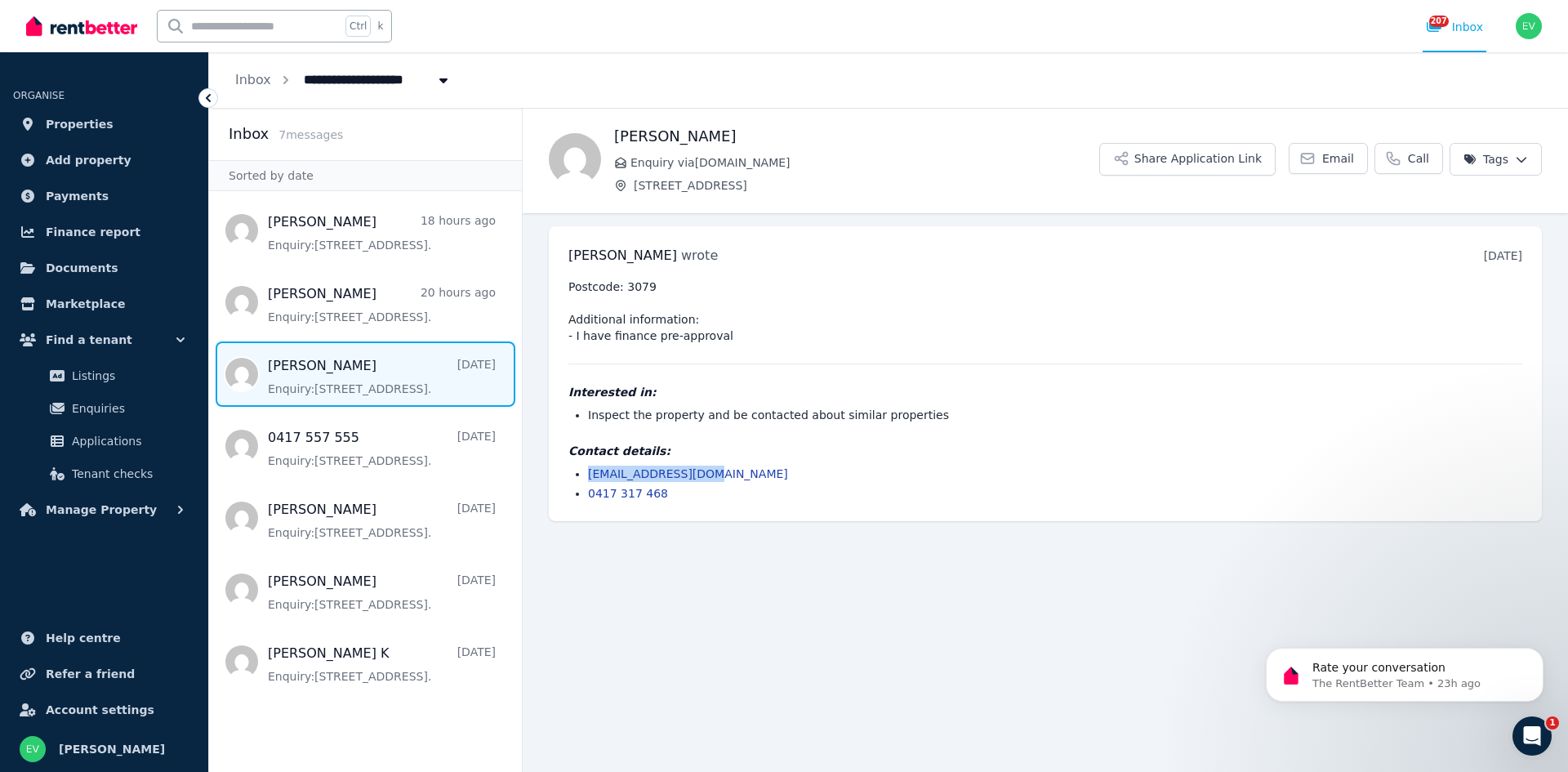
drag, startPoint x: 719, startPoint y: 469, endPoint x: 584, endPoint y: 473, distance: 135.1
click at [584, 473] on ul "[EMAIL_ADDRESS][DOMAIN_NAME] 0417 317 468" at bounding box center [1046, 483] width 954 height 36
copy link "[EMAIL_ADDRESS][DOMAIN_NAME]"
